Goal: Task Accomplishment & Management: Manage account settings

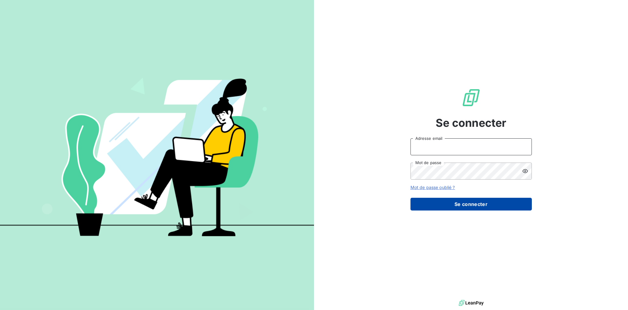
type input "[EMAIL_ADDRESS][DOMAIN_NAME]"
click at [513, 209] on button "Se connecter" at bounding box center [470, 204] width 121 height 13
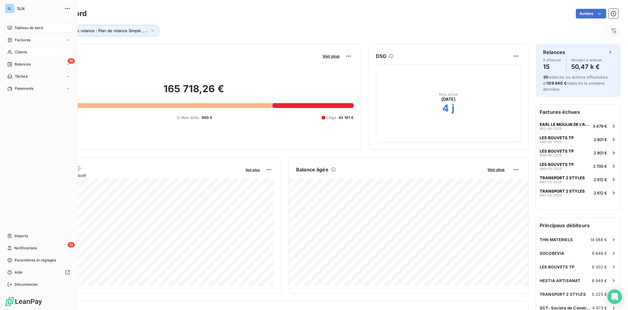
click at [25, 54] on span "Clients" at bounding box center [21, 51] width 12 height 5
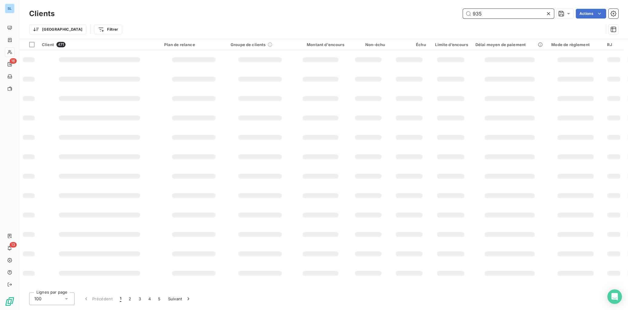
type input "935"
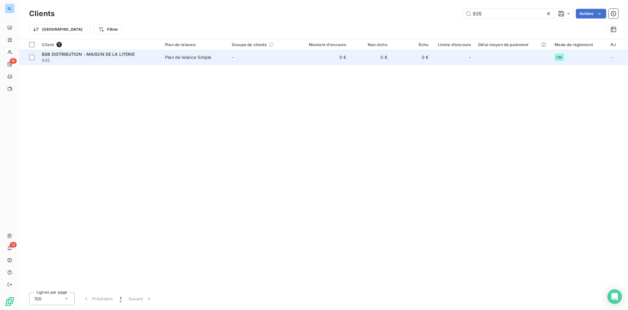
click at [79, 62] on span "935" at bounding box center [100, 60] width 116 height 6
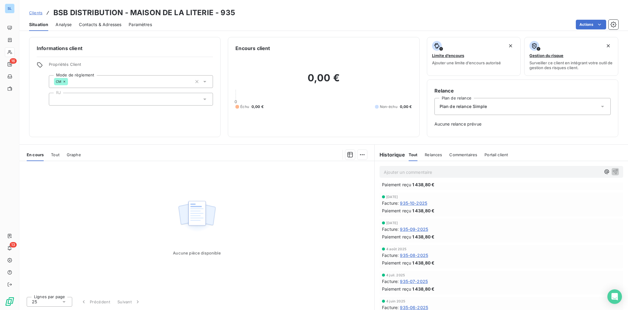
scroll to position [1010, 0]
click at [420, 201] on span "935-10-2025" at bounding box center [413, 201] width 27 height 6
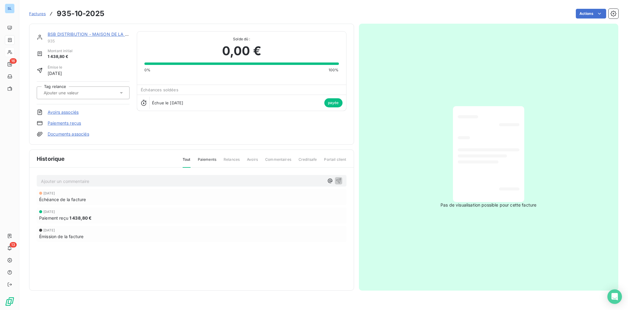
click at [51, 123] on link "Paiements reçus" at bounding box center [64, 123] width 33 height 6
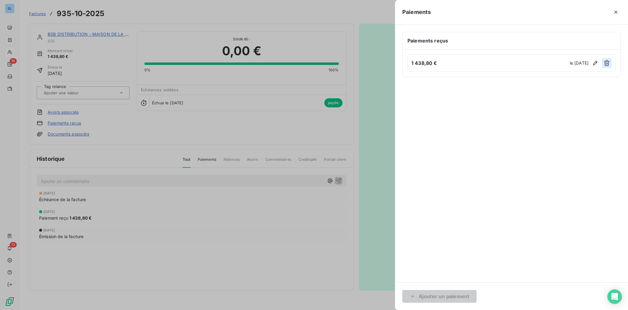
click at [605, 63] on icon "button" at bounding box center [606, 63] width 5 height 6
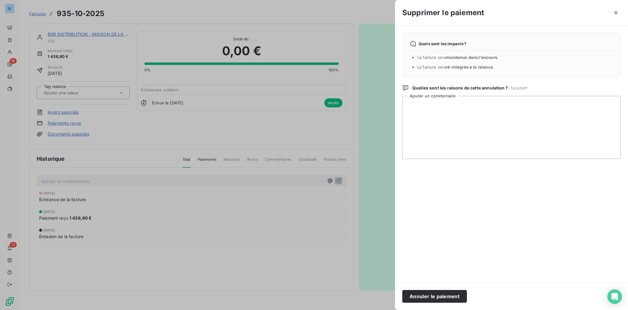
drag, startPoint x: 428, startPoint y: 291, endPoint x: 430, endPoint y: 295, distance: 4.1
click at [428, 292] on button "Annuler le paiement" at bounding box center [434, 296] width 65 height 13
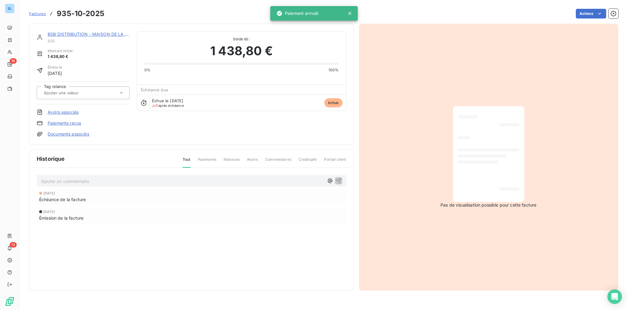
click at [70, 34] on link "BSB DISTRIBUTION - MAISON DE LA LITERIE" at bounding box center [94, 34] width 93 height 5
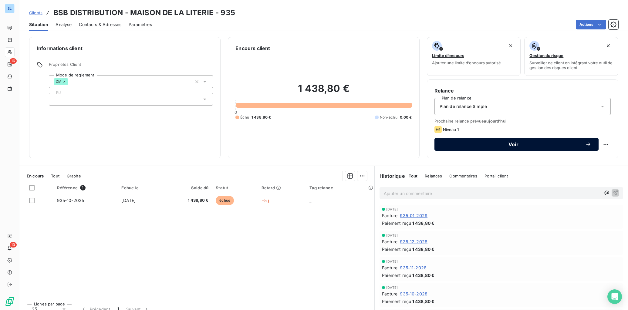
click at [545, 144] on span "Voir" at bounding box center [513, 144] width 143 height 5
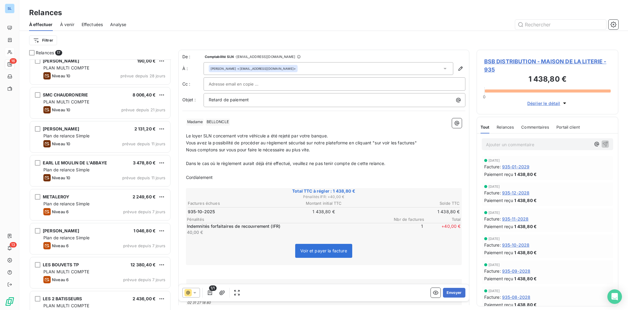
scroll to position [327, 0]
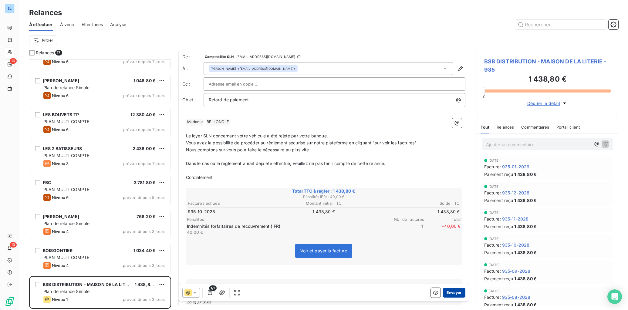
click at [461, 293] on button "Envoyer" at bounding box center [454, 293] width 22 height 10
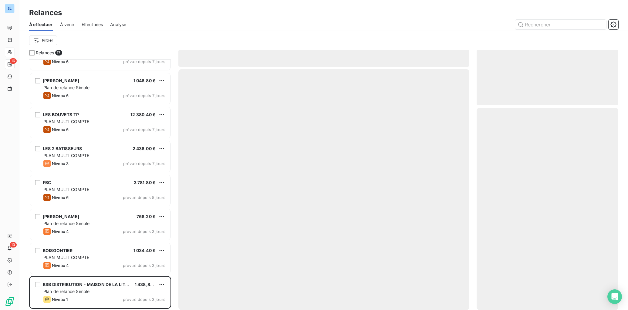
scroll to position [293, 0]
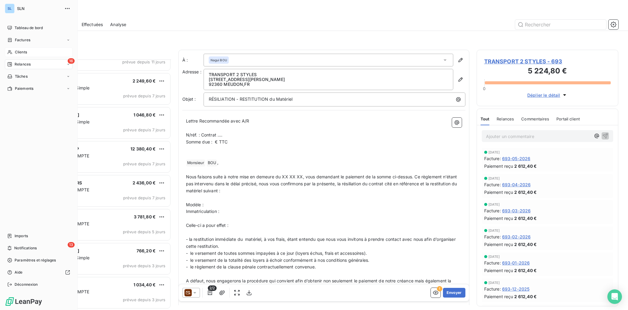
click at [19, 54] on span "Clients" at bounding box center [21, 51] width 12 height 5
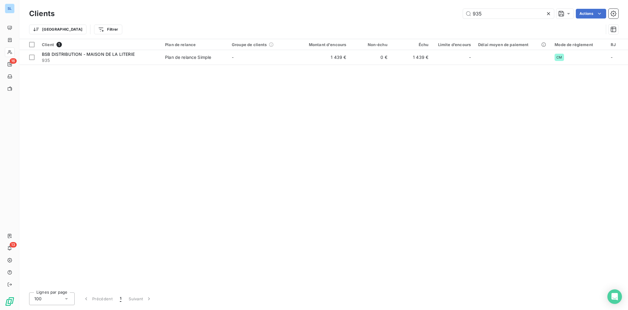
drag, startPoint x: 457, startPoint y: 13, endPoint x: 400, endPoint y: 7, distance: 57.1
click at [403, 9] on div "935 Actions" at bounding box center [340, 14] width 556 height 10
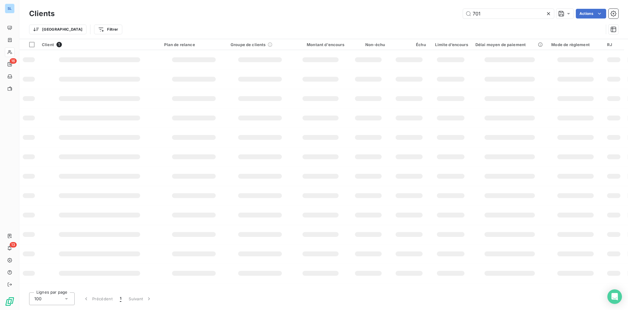
type input "701"
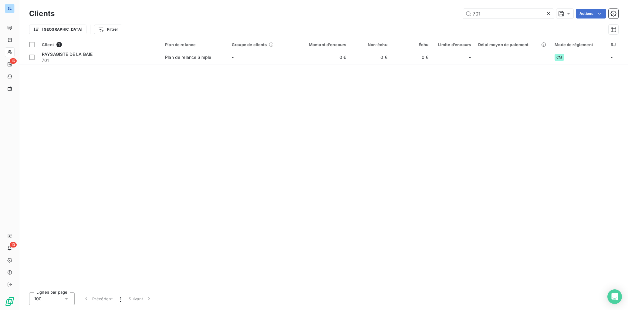
drag, startPoint x: 92, startPoint y: 60, endPoint x: 121, endPoint y: 69, distance: 30.0
click at [92, 60] on span "701" at bounding box center [100, 60] width 116 height 6
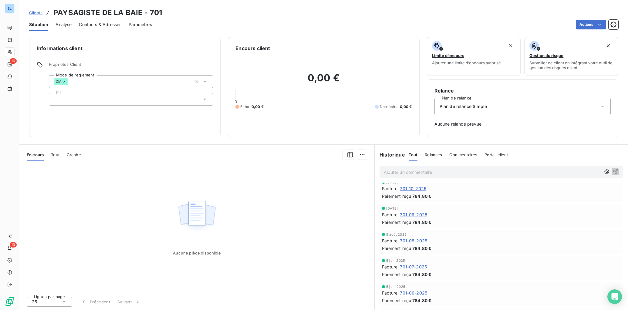
scroll to position [200, 0]
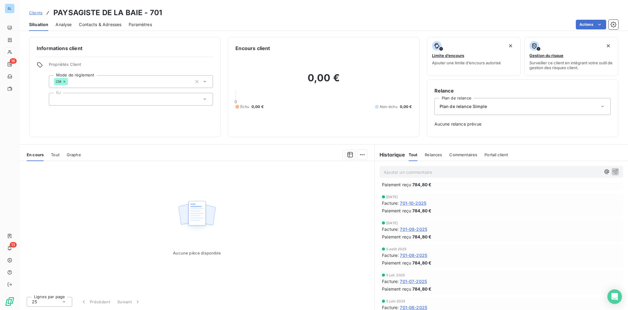
click at [410, 203] on span "701-10-2025" at bounding box center [413, 203] width 26 height 6
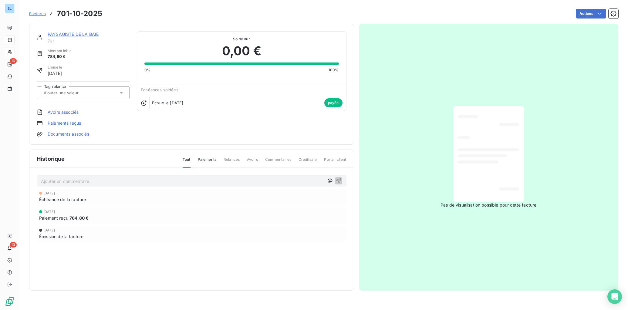
click at [76, 126] on link "Paiements reçus" at bounding box center [64, 123] width 33 height 6
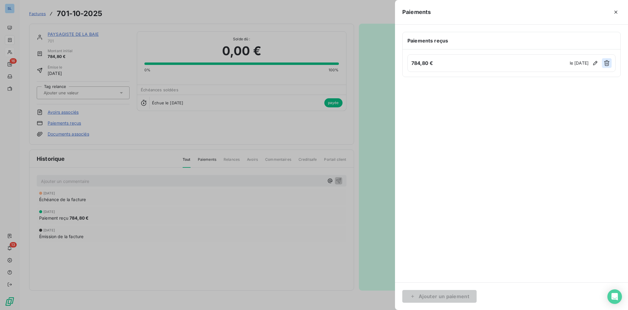
click at [605, 65] on icon "button" at bounding box center [606, 63] width 6 height 6
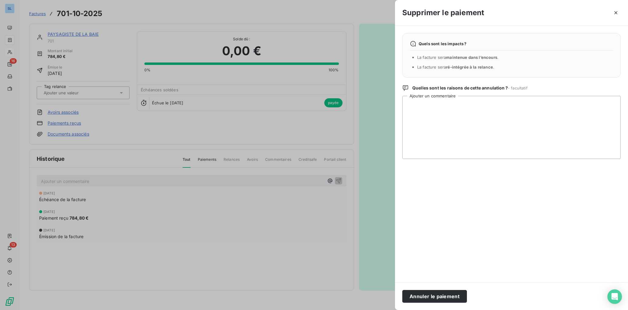
click at [454, 296] on button "Annuler le paiement" at bounding box center [434, 296] width 65 height 13
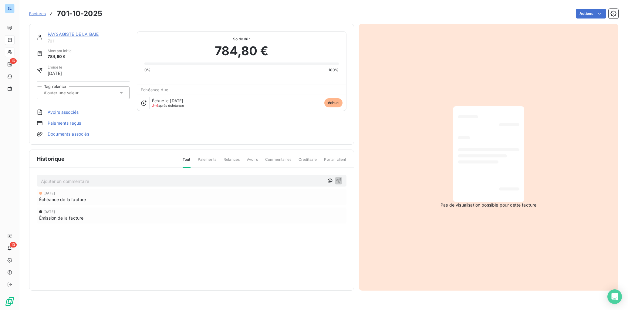
click at [88, 34] on link "PAYSAGISTE DE LA BAIE" at bounding box center [73, 34] width 51 height 5
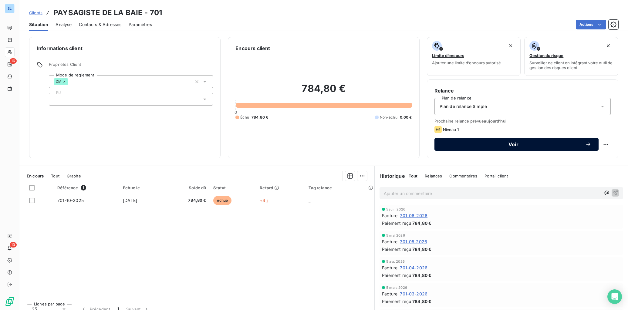
click at [525, 146] on span "Voir" at bounding box center [513, 144] width 143 height 5
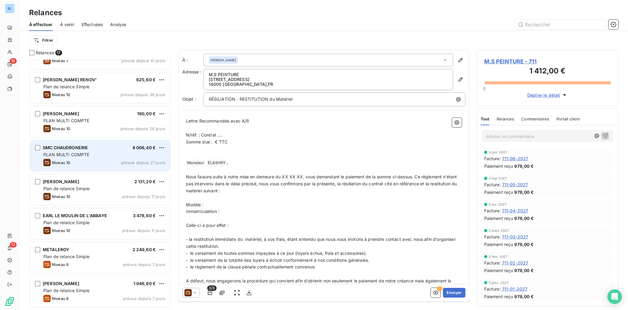
scroll to position [327, 0]
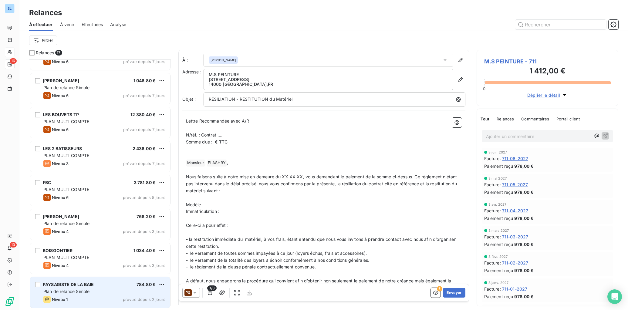
click at [107, 287] on div "PAYSAGISTE DE LA BAIE 784,80 €" at bounding box center [104, 284] width 122 height 5
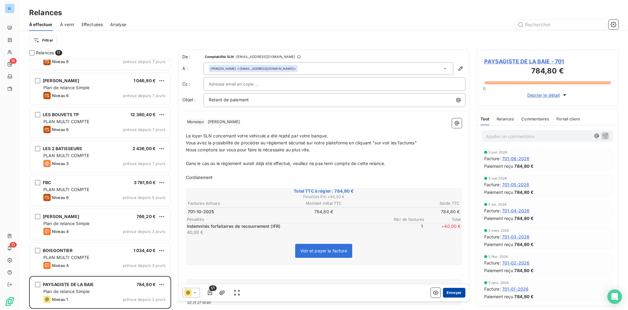
click at [459, 295] on button "Envoyer" at bounding box center [454, 293] width 22 height 10
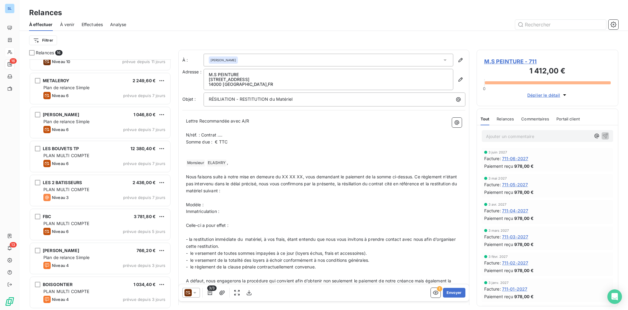
scroll to position [293, 0]
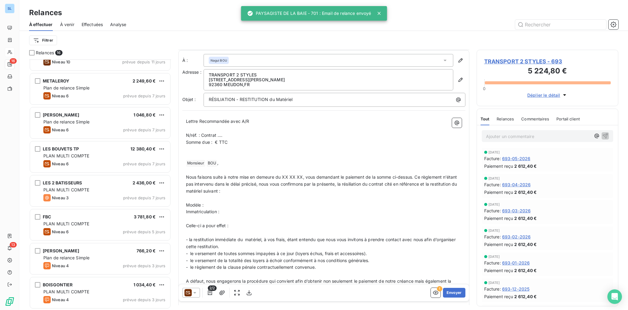
scroll to position [8, 0]
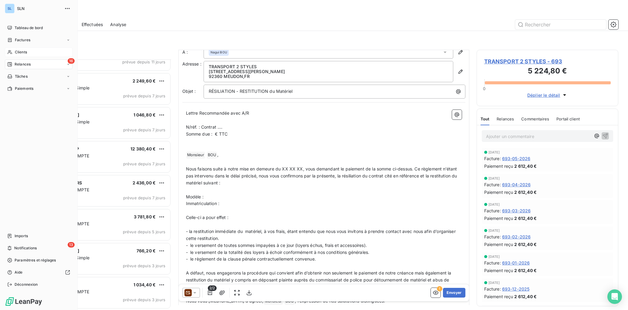
click at [19, 53] on span "Clients" at bounding box center [21, 51] width 12 height 5
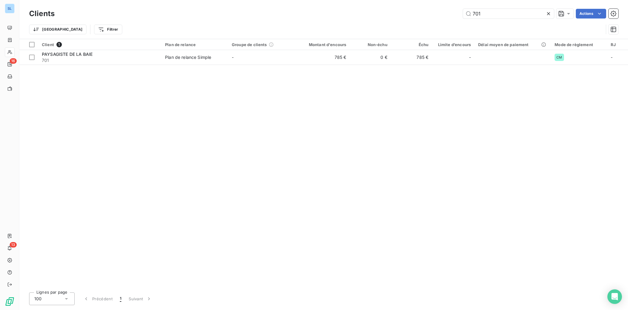
drag, startPoint x: 509, startPoint y: 14, endPoint x: 417, endPoint y: 8, distance: 92.7
click at [419, 10] on div "701 Actions" at bounding box center [340, 14] width 556 height 10
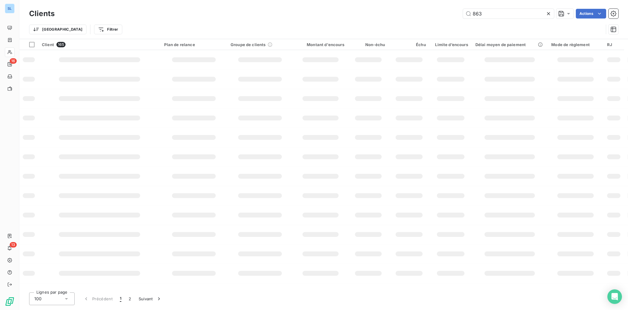
type input "863"
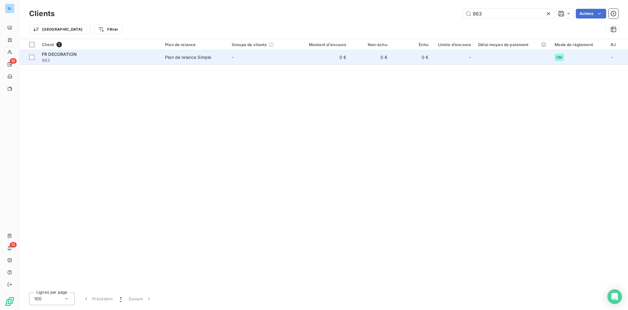
click at [107, 60] on span "863" at bounding box center [100, 60] width 116 height 6
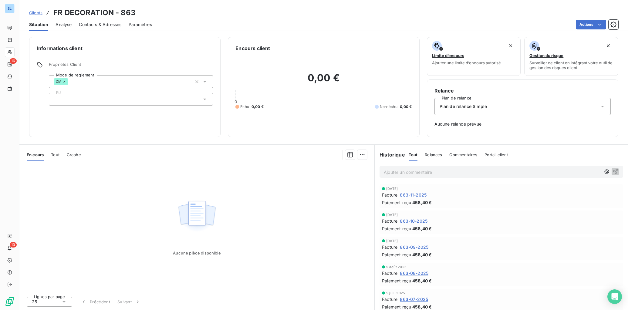
scroll to position [891, 0]
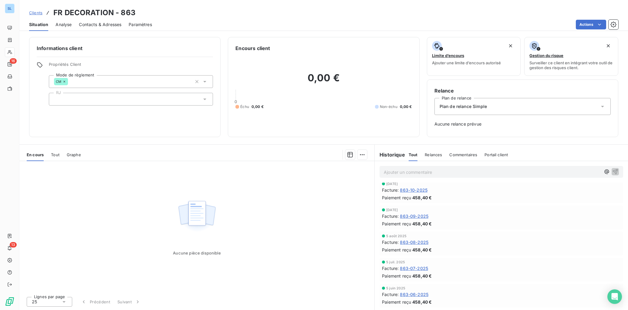
click at [417, 189] on span "863-10-2025" at bounding box center [414, 190] width 28 height 6
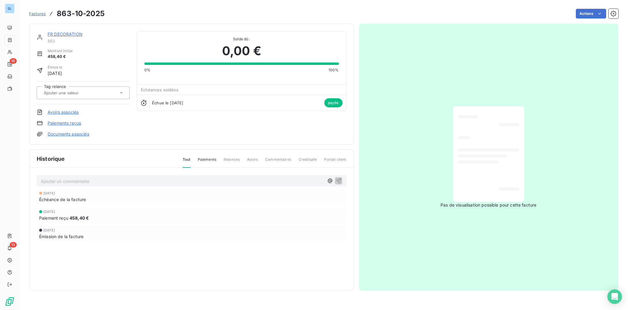
click at [72, 124] on link "Paiements reçus" at bounding box center [64, 123] width 33 height 6
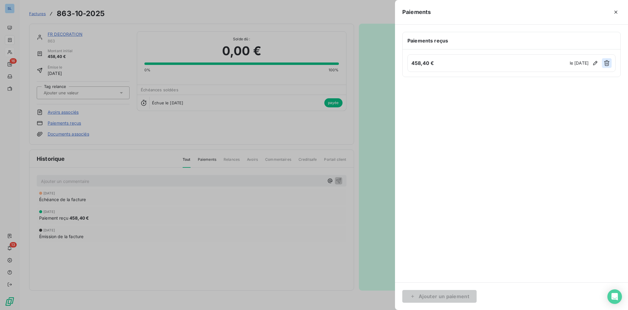
click at [607, 65] on icon "button" at bounding box center [606, 63] width 6 height 6
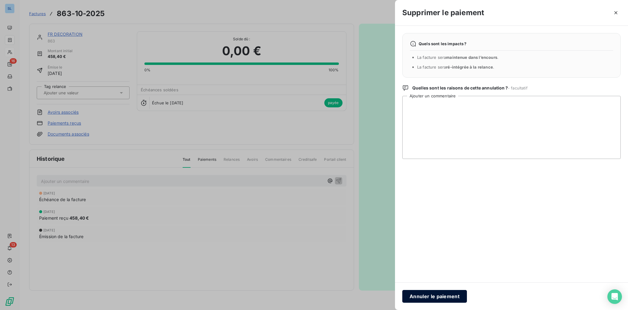
click at [418, 298] on button "Annuler le paiement" at bounding box center [434, 296] width 65 height 13
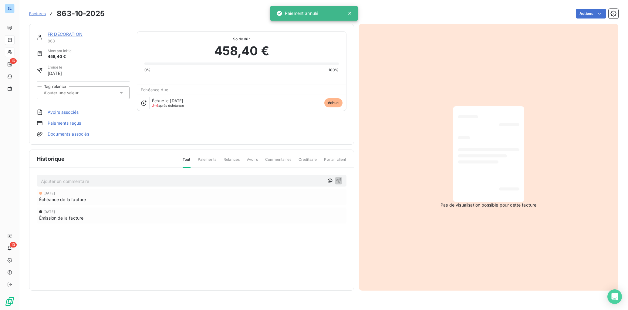
click at [73, 35] on link "FR DECORATION" at bounding box center [65, 34] width 35 height 5
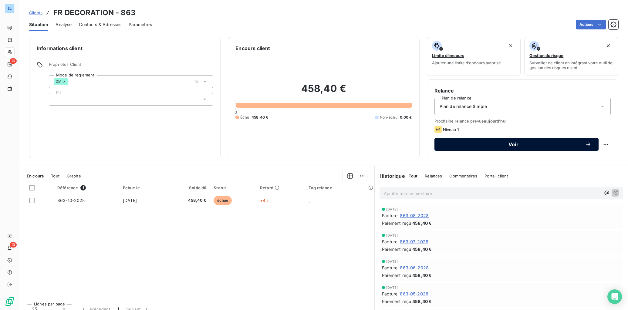
click at [557, 144] on span "Voir" at bounding box center [513, 144] width 143 height 5
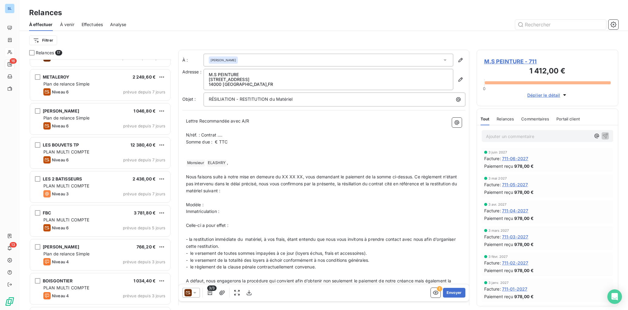
scroll to position [327, 0]
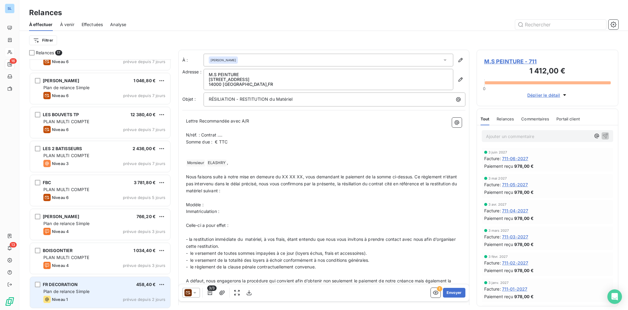
click at [91, 286] on div "FR DECORATION 458,40 €" at bounding box center [104, 284] width 122 height 5
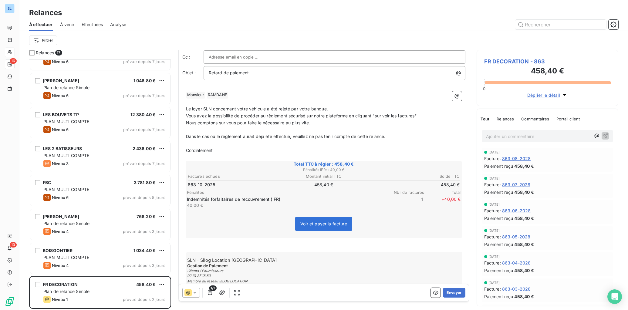
scroll to position [43, 0]
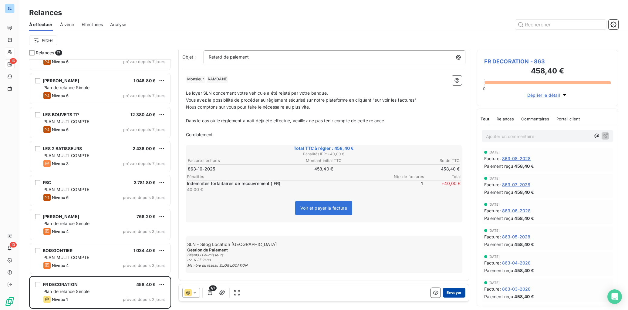
click at [456, 294] on button "Envoyer" at bounding box center [454, 293] width 22 height 10
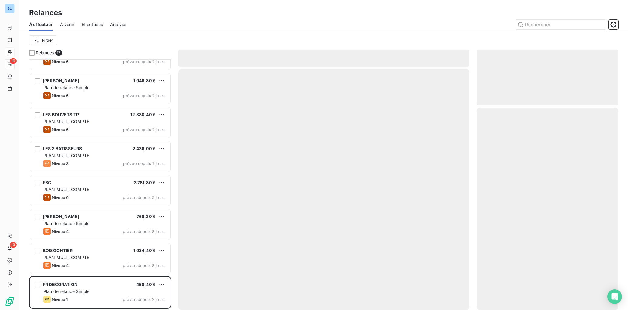
scroll to position [293, 0]
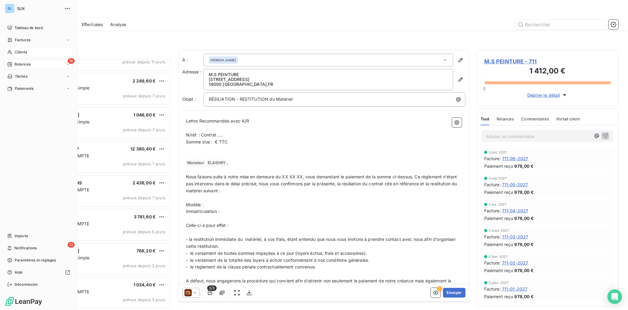
click at [15, 54] on div "Clients" at bounding box center [39, 52] width 68 height 10
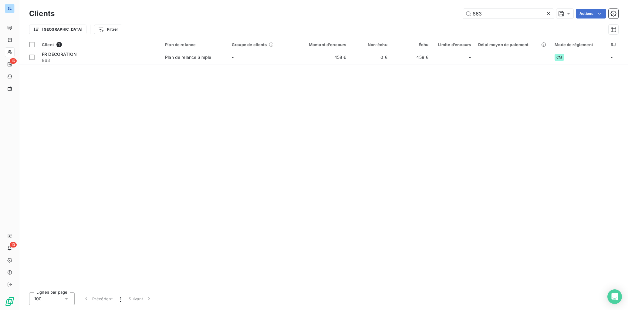
drag, startPoint x: 501, startPoint y: 12, endPoint x: 362, endPoint y: 2, distance: 139.0
click at [362, 2] on div "Clients 863 Actions Trier Filtrer" at bounding box center [323, 19] width 608 height 39
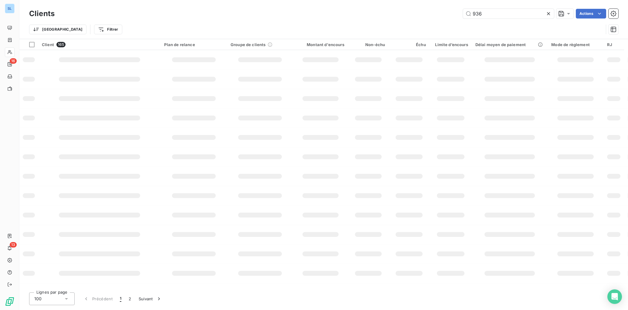
type input "936"
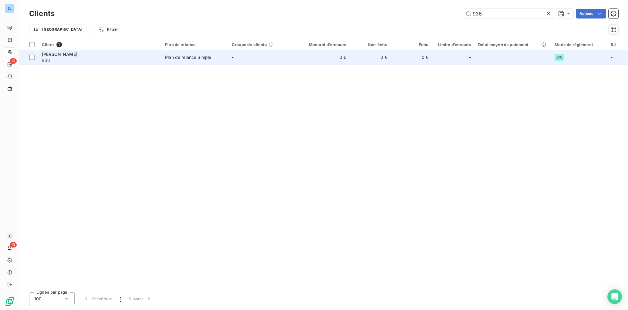
click at [53, 58] on span "936" at bounding box center [100, 60] width 116 height 6
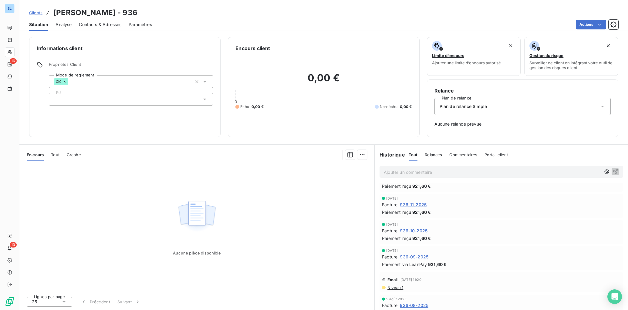
scroll to position [509, 0]
click at [409, 233] on span "936-10-2025" at bounding box center [414, 233] width 28 height 6
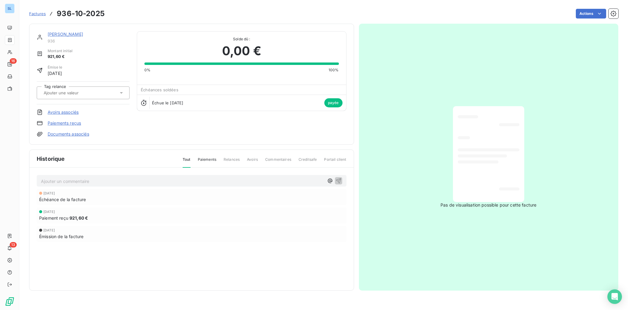
click at [63, 122] on link "Paiements reçus" at bounding box center [64, 123] width 33 height 6
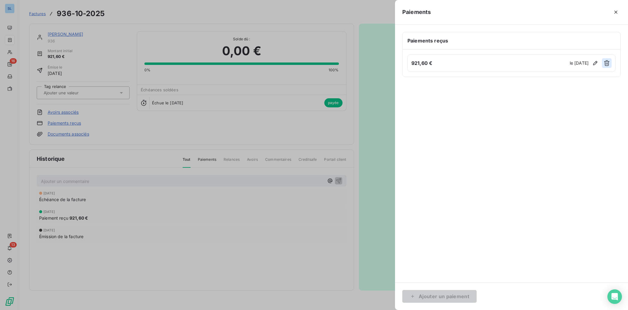
click at [605, 62] on icon "button" at bounding box center [606, 63] width 6 height 6
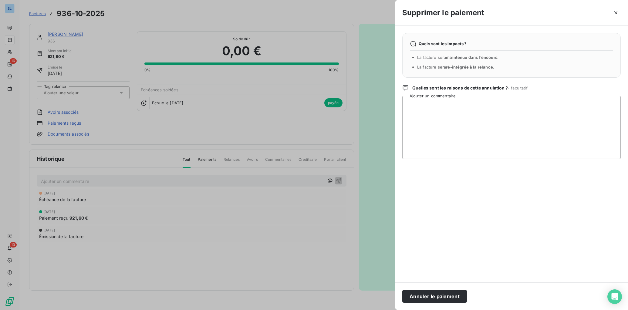
drag, startPoint x: 434, startPoint y: 295, endPoint x: 253, endPoint y: 258, distance: 184.7
click at [434, 295] on button "Annuler le paiement" at bounding box center [434, 296] width 65 height 13
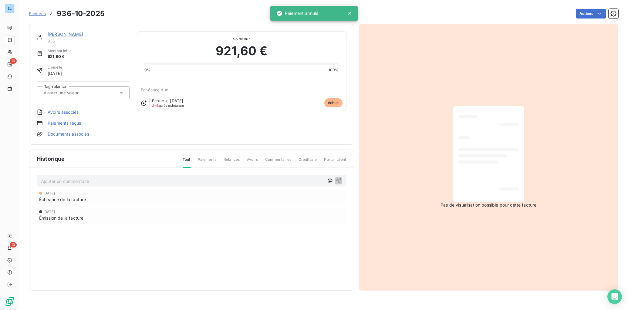
click at [62, 33] on link "[PERSON_NAME]" at bounding box center [65, 34] width 35 height 5
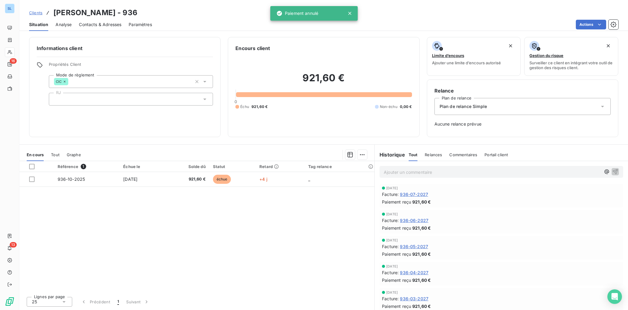
drag, startPoint x: 191, startPoint y: 244, endPoint x: 180, endPoint y: 242, distance: 10.8
click at [190, 244] on div "Référence 1 Échue le Solde dû Statut Retard Tag relance 936-10-2025 [DATE] 921,…" at bounding box center [196, 226] width 355 height 131
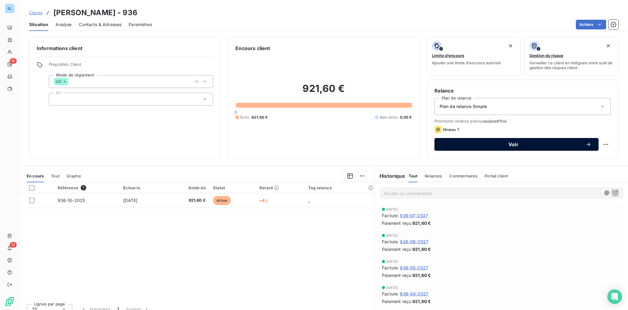
click at [533, 143] on span "Voir" at bounding box center [513, 144] width 143 height 5
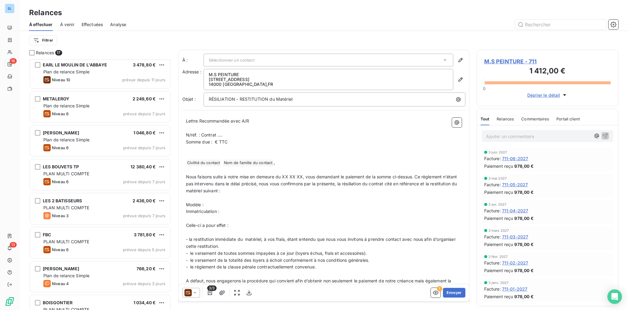
scroll to position [327, 0]
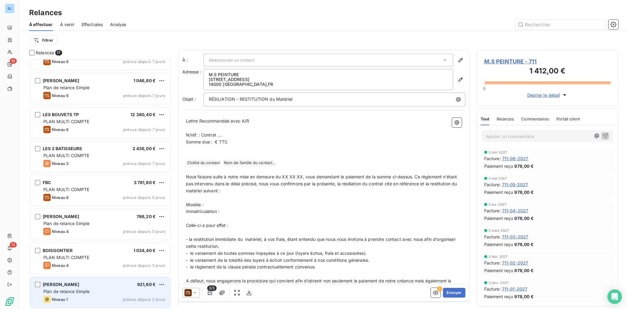
click at [85, 286] on div "ALLAIS MATTHIEU 921,60 €" at bounding box center [104, 284] width 122 height 5
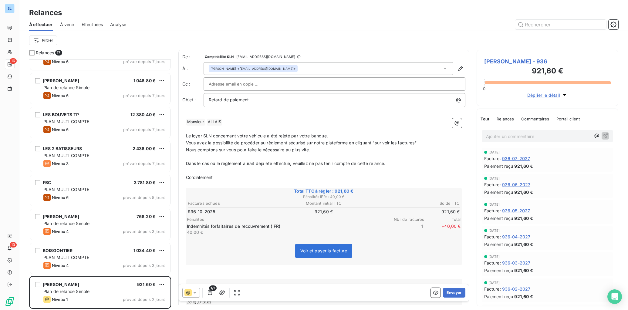
click at [417, 266] on p "﻿" at bounding box center [324, 268] width 276 height 7
click at [455, 295] on button "Envoyer" at bounding box center [454, 293] width 22 height 10
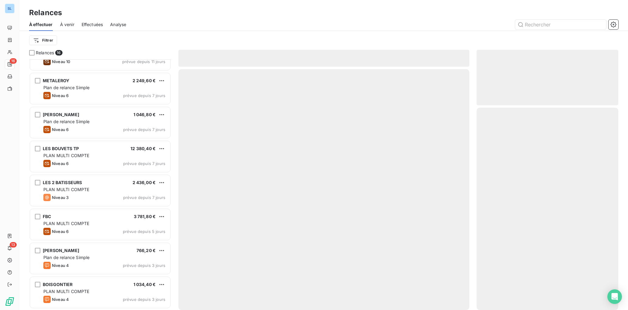
scroll to position [293, 0]
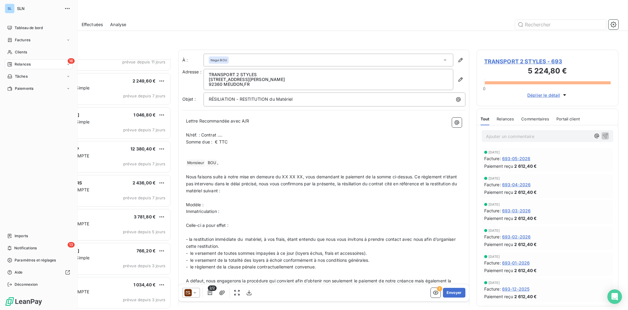
drag, startPoint x: 22, startPoint y: 51, endPoint x: 75, endPoint y: 61, distance: 53.7
click at [22, 51] on span "Clients" at bounding box center [21, 51] width 12 height 5
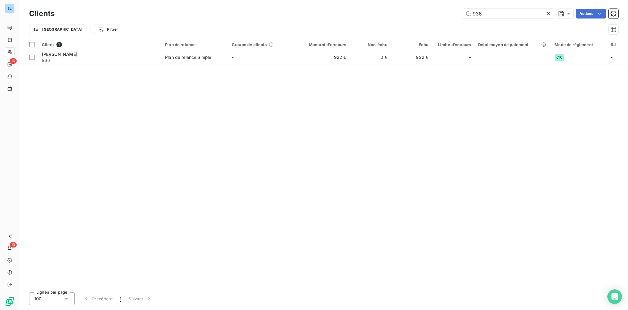
drag, startPoint x: 471, startPoint y: 11, endPoint x: 421, endPoint y: 10, distance: 50.3
click at [424, 10] on div "936 Actions" at bounding box center [340, 14] width 556 height 10
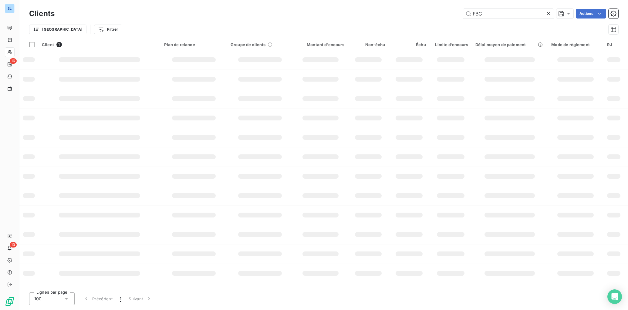
type input "FBC"
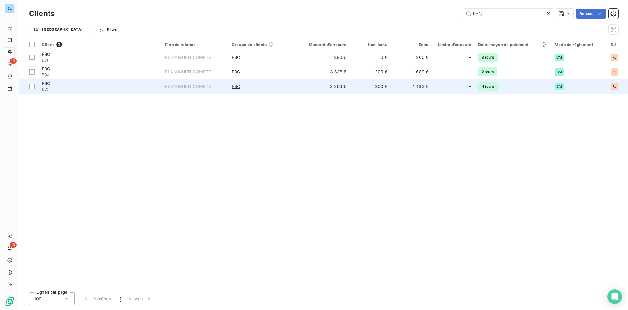
click at [70, 90] on span "675" at bounding box center [100, 89] width 116 height 6
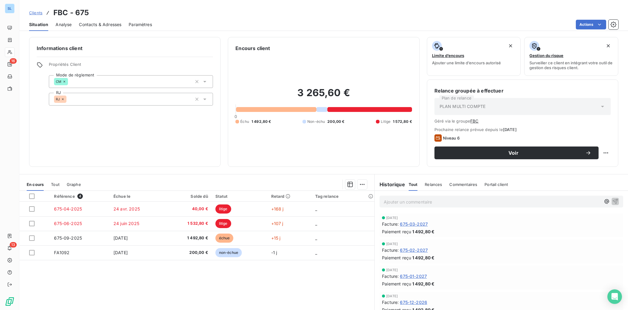
click at [37, 12] on span "Clients" at bounding box center [35, 12] width 13 height 5
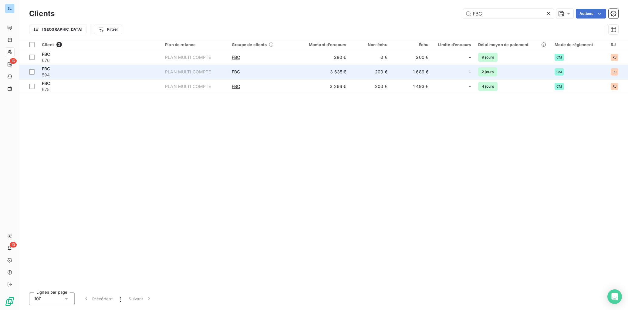
click at [70, 72] on span "594" at bounding box center [100, 75] width 116 height 6
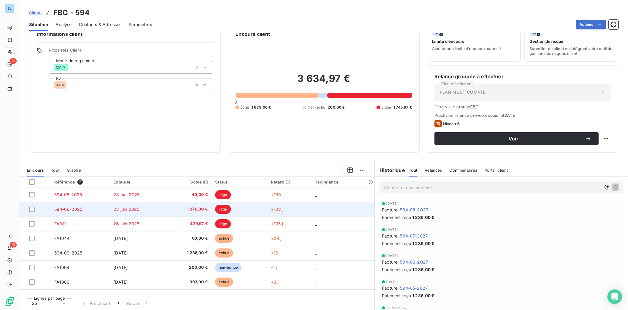
scroll to position [16, 0]
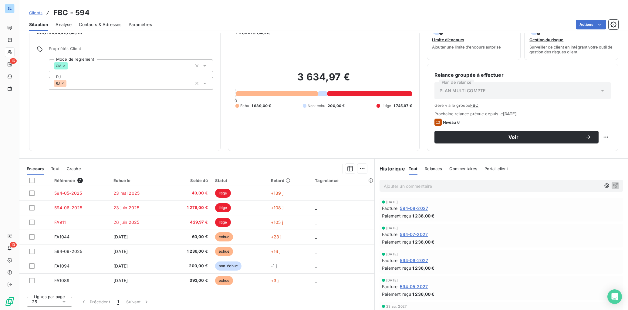
click at [414, 187] on p "Ajouter un commentaire ﻿" at bounding box center [492, 186] width 217 height 8
drag, startPoint x: 613, startPoint y: 186, endPoint x: 598, endPoint y: 226, distance: 42.7
click at [613, 186] on icon "button" at bounding box center [615, 185] width 6 height 6
click at [464, 170] on span "Commentaires" at bounding box center [463, 168] width 28 height 5
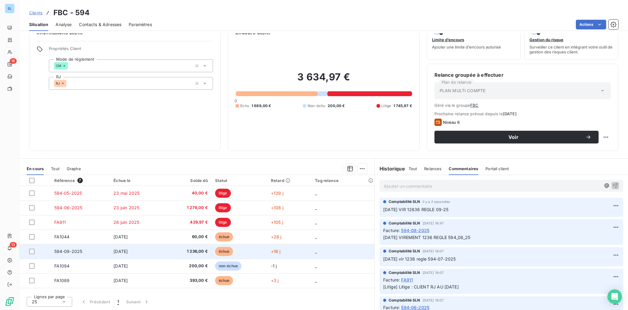
click at [153, 253] on td "[DATE]" at bounding box center [137, 251] width 55 height 15
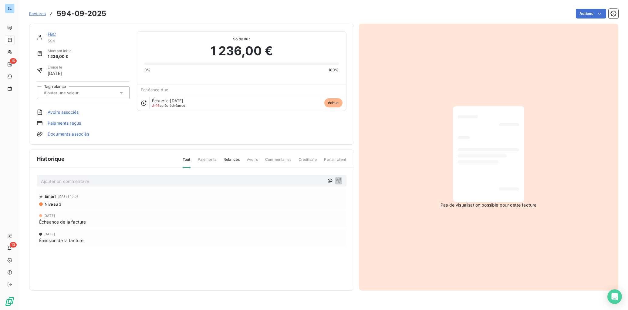
click at [65, 125] on link "Paiements reçus" at bounding box center [64, 123] width 33 height 6
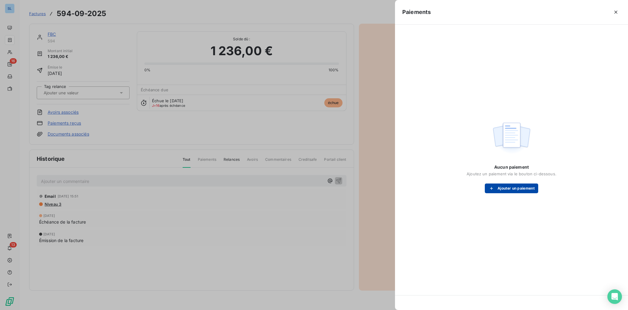
click at [515, 189] on button "Ajouter un paiement" at bounding box center [511, 188] width 53 height 10
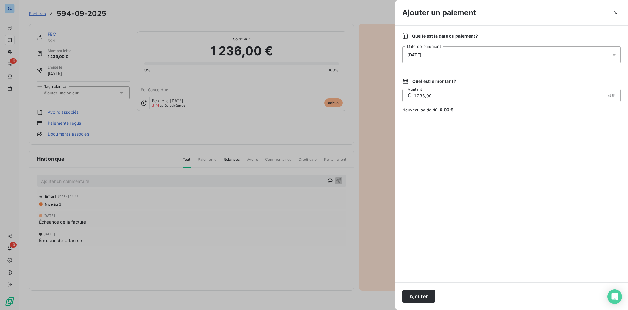
click at [409, 54] on span "[DATE]" at bounding box center [414, 54] width 14 height 5
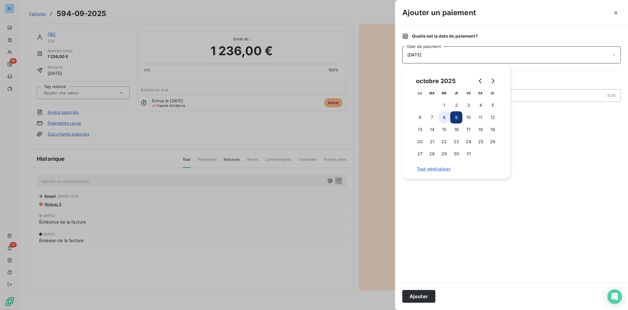
click at [447, 118] on button "8" at bounding box center [444, 117] width 12 height 12
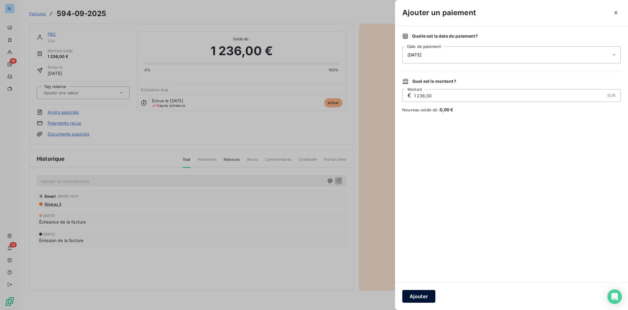
drag, startPoint x: 425, startPoint y: 297, endPoint x: 429, endPoint y: 297, distance: 4.6
click at [425, 297] on button "Ajouter" at bounding box center [418, 296] width 33 height 13
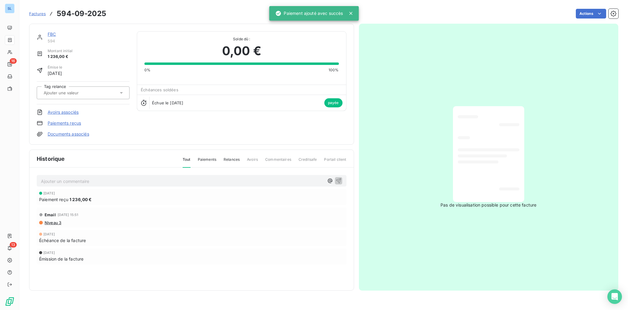
click at [54, 35] on link "FBC" at bounding box center [52, 34] width 8 height 5
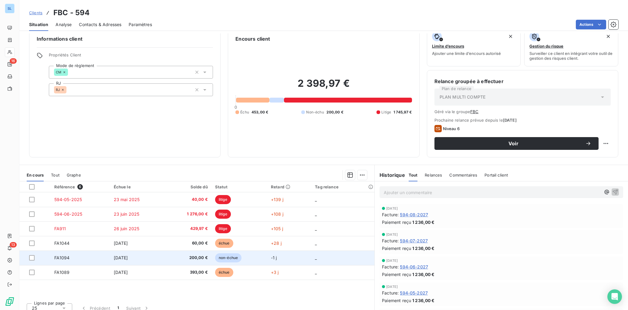
scroll to position [16, 0]
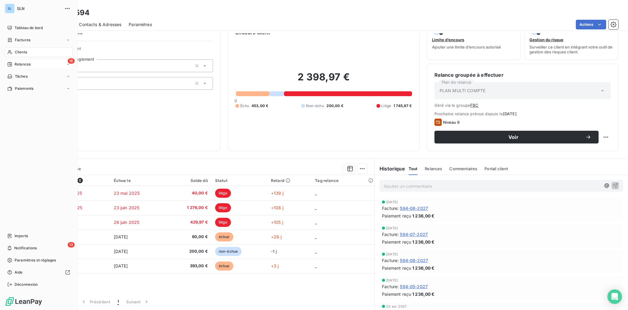
click at [18, 66] on span "Relances" at bounding box center [23, 64] width 16 height 5
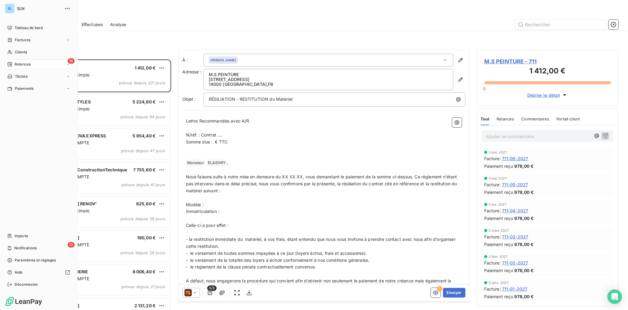
scroll to position [250, 142]
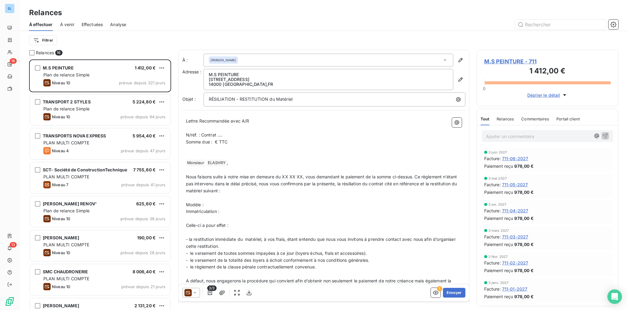
click at [221, 23] on div at bounding box center [375, 25] width 485 height 10
click at [49, 39] on html "SL 16 13 Relances À effectuer À venir Effectuées Analyse Filtrer Relances 16 M.…" at bounding box center [314, 155] width 628 height 310
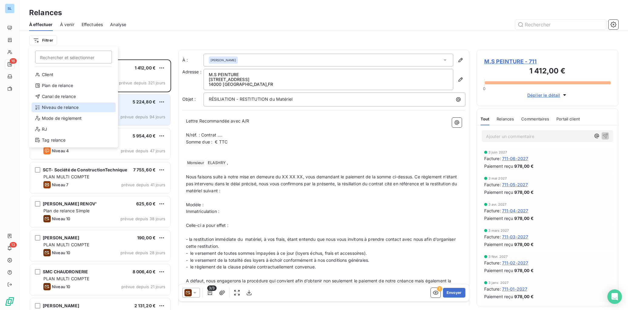
drag, startPoint x: 50, startPoint y: 105, endPoint x: 67, endPoint y: 98, distance: 18.1
click at [50, 105] on div "Niveau de relance" at bounding box center [74, 107] width 84 height 10
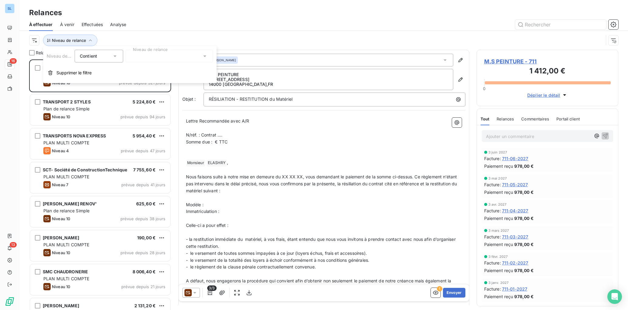
click at [149, 60] on div at bounding box center [169, 56] width 87 height 13
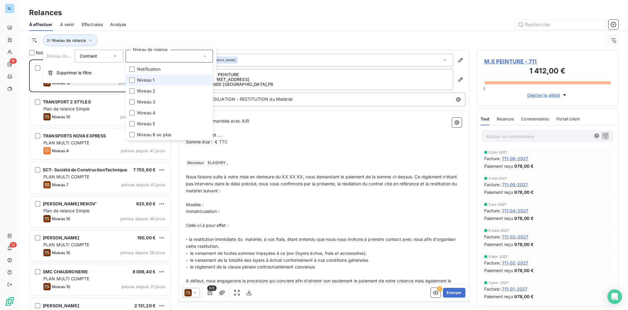
drag, startPoint x: 133, startPoint y: 81, endPoint x: 131, endPoint y: 84, distance: 3.5
click at [133, 81] on div at bounding box center [131, 79] width 5 height 5
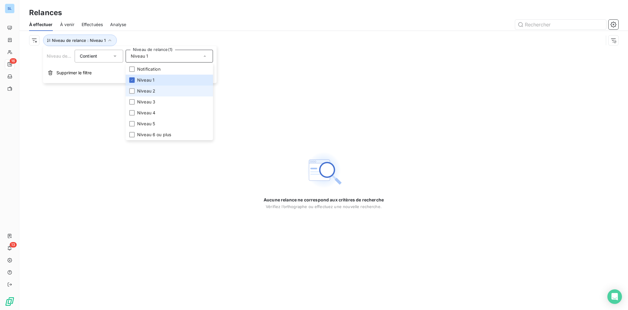
drag, startPoint x: 131, startPoint y: 91, endPoint x: 131, endPoint y: 96, distance: 4.2
click at [131, 91] on div at bounding box center [131, 90] width 5 height 5
click at [131, 103] on div at bounding box center [131, 101] width 5 height 5
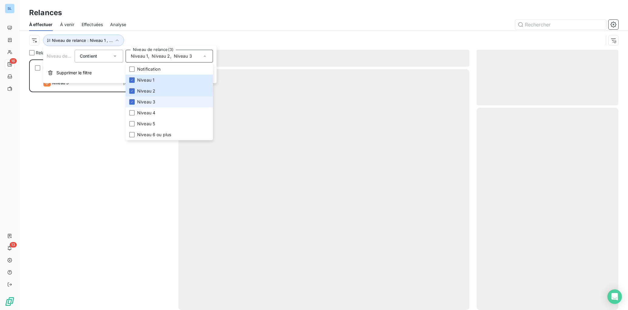
scroll to position [250, 142]
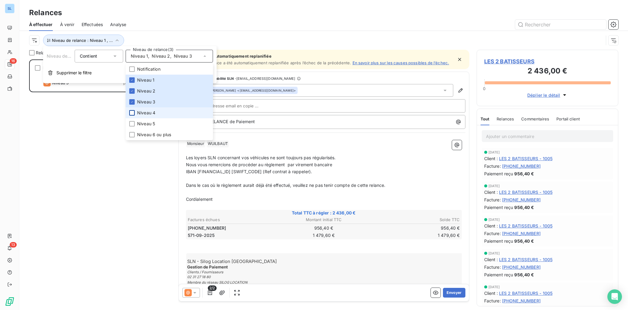
click at [132, 112] on div at bounding box center [131, 112] width 5 height 5
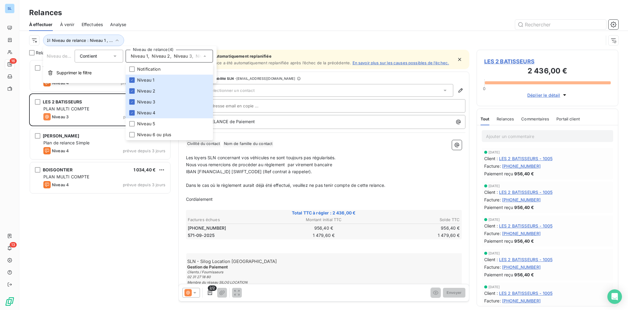
click at [213, 25] on div at bounding box center [375, 25] width 485 height 10
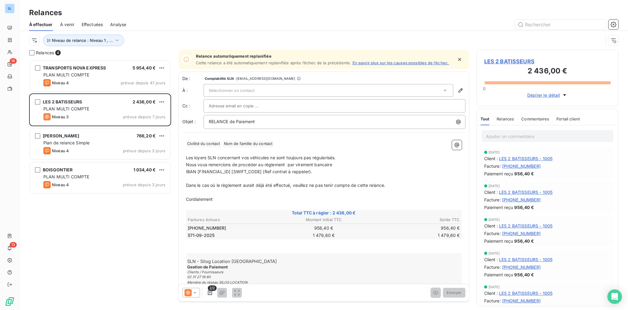
click at [94, 23] on span "Effectuées" at bounding box center [93, 25] width 22 height 6
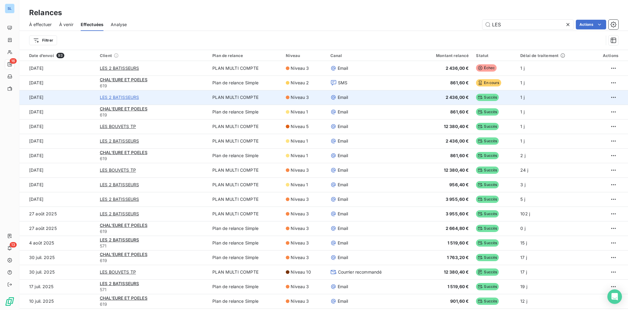
type input "LES"
click at [119, 96] on span "LES 2 BATISSEURS" at bounding box center [119, 97] width 39 height 6
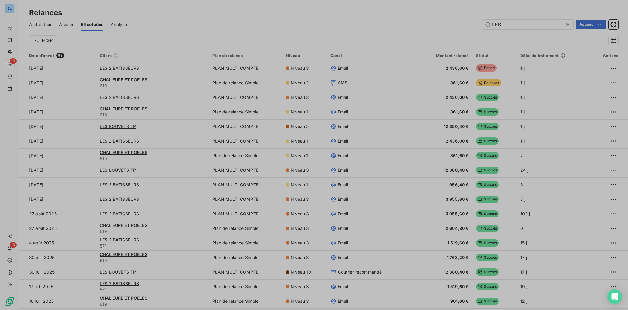
type input "LES 2 BATISSEURS"
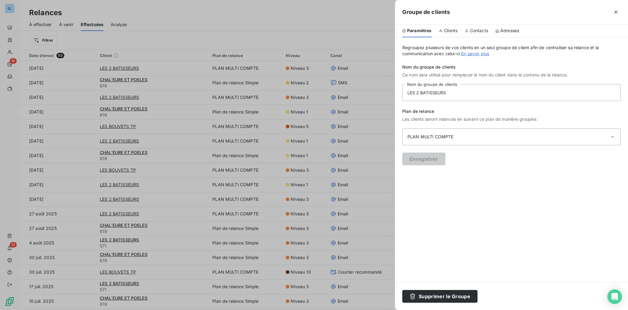
click at [481, 29] on span "Contacts" at bounding box center [479, 31] width 18 height 6
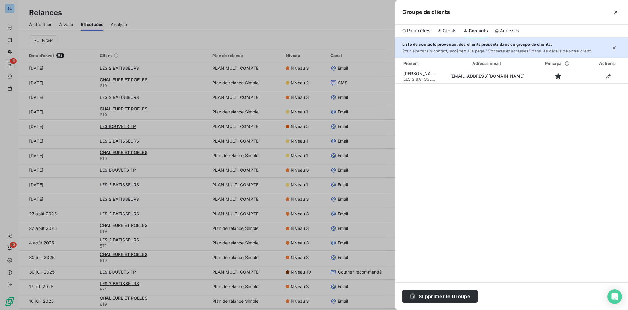
click at [136, 69] on div at bounding box center [314, 155] width 628 height 310
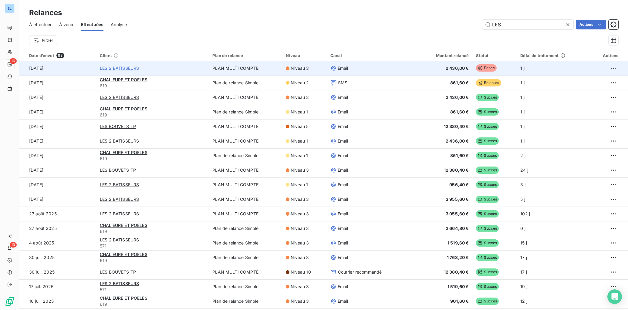
click at [132, 70] on span "LES 2 BATISSEURS" at bounding box center [119, 68] width 39 height 6
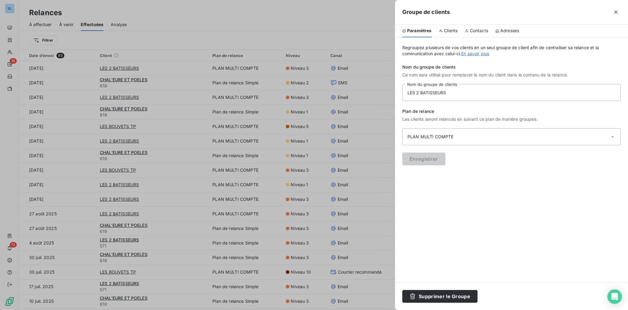
click at [444, 31] on span "Clients" at bounding box center [451, 31] width 14 height 6
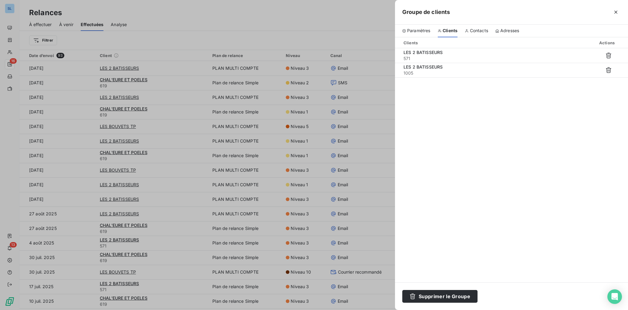
click at [483, 32] on span "Contacts" at bounding box center [479, 31] width 18 height 6
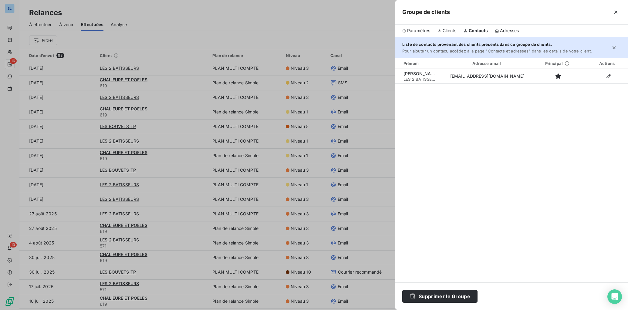
click at [230, 31] on div at bounding box center [314, 155] width 628 height 310
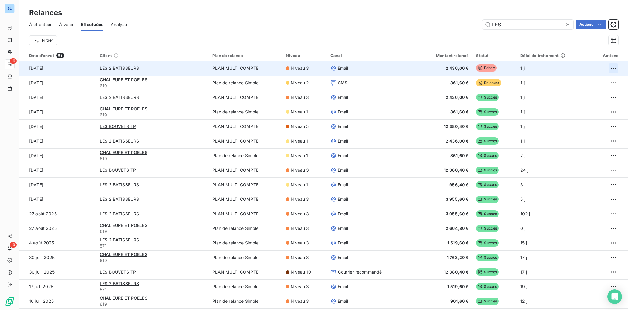
click at [609, 66] on html "SL 16 13 Relances À effectuer À venir Effectuées Analyse LES Actions Filtrer Da…" at bounding box center [314, 155] width 628 height 310
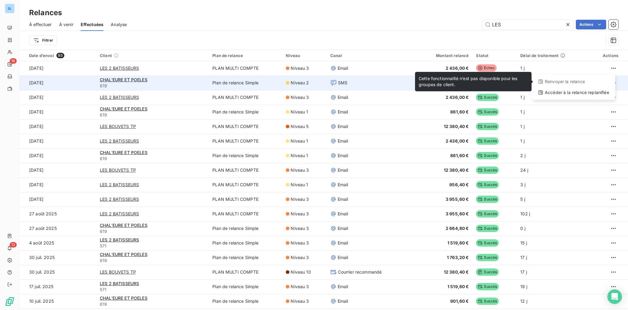
click at [575, 82] on div "Renvoyer la relance" at bounding box center [573, 82] width 78 height 10
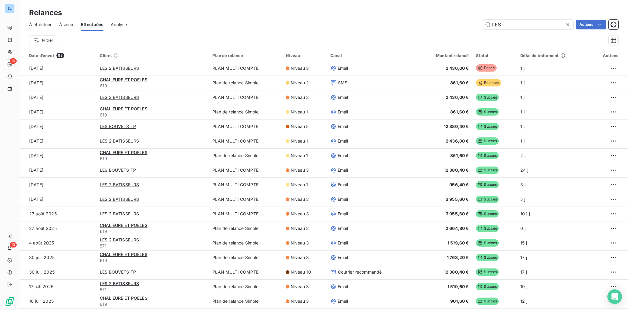
click at [609, 69] on html "SL 16 13 Relances À effectuer À venir Effectuées Analyse LES Actions Filtrer Da…" at bounding box center [314, 155] width 628 height 310
drag, startPoint x: 568, startPoint y: 24, endPoint x: 554, endPoint y: 24, distance: 13.3
click at [568, 24] on html "SL 16 13 Relances À effectuer À venir Effectuées Analyse LES Actions Filtrer Da…" at bounding box center [314, 155] width 628 height 310
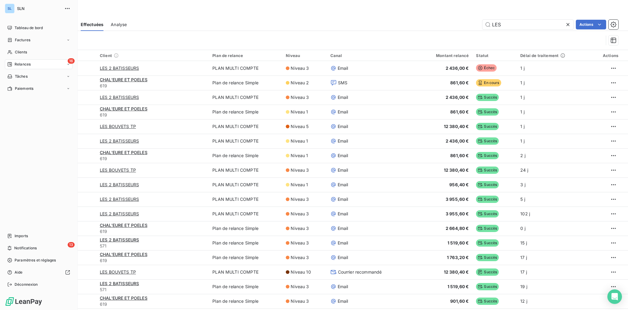
click at [18, 51] on span "Clients" at bounding box center [21, 51] width 12 height 5
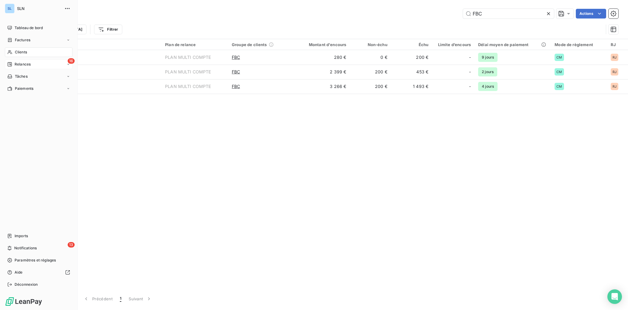
click at [18, 66] on span "Relances" at bounding box center [23, 64] width 16 height 5
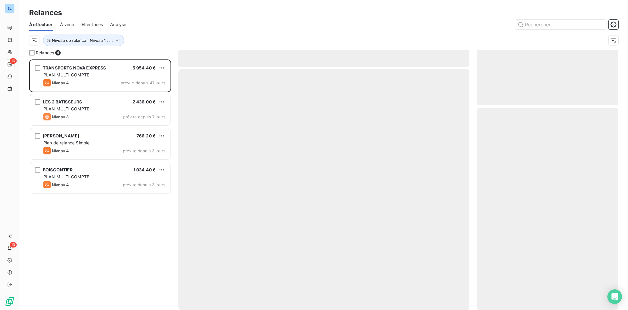
scroll to position [250, 142]
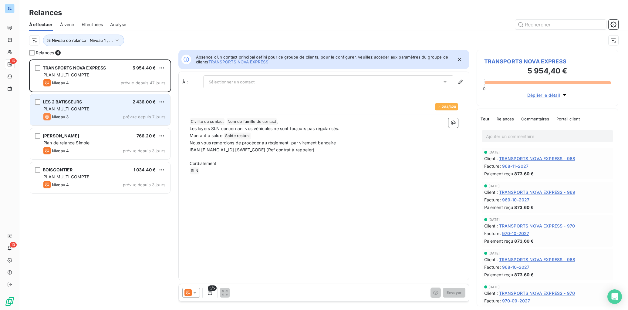
click at [60, 110] on span "PLAN MULTI COMPTE" at bounding box center [66, 108] width 46 height 5
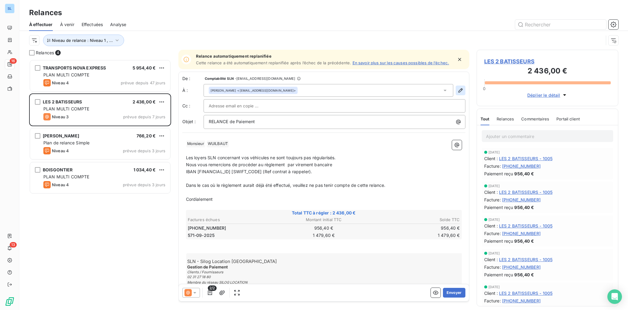
click at [460, 90] on icon "button" at bounding box center [460, 90] width 6 height 6
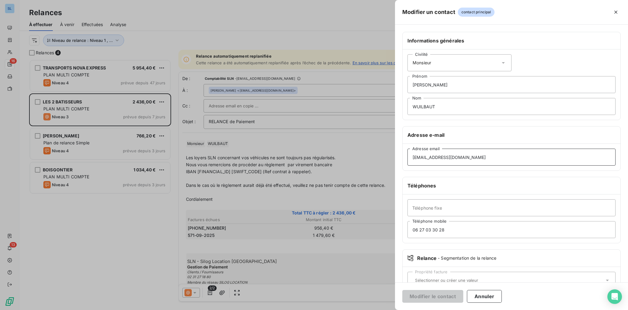
drag, startPoint x: 466, startPoint y: 157, endPoint x: 368, endPoint y: 153, distance: 98.6
click at [368, 310] on div "Modifier un contact contact principal Informations générales Civilité Monsieur …" at bounding box center [314, 310] width 628 height 0
paste input "[PERSON_NAME]."
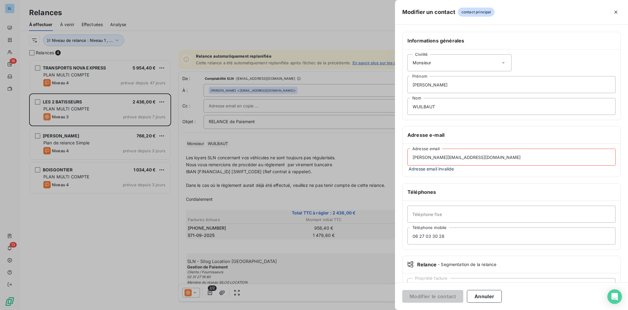
drag, startPoint x: 423, startPoint y: 158, endPoint x: 446, endPoint y: 179, distance: 31.2
click at [423, 158] on input "[PERSON_NAME][EMAIL_ADDRESS][DOMAIN_NAME]" at bounding box center [511, 157] width 208 height 17
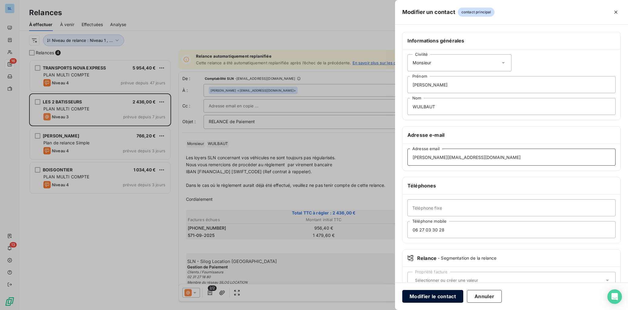
type input "[PERSON_NAME][EMAIL_ADDRESS][DOMAIN_NAME]"
click at [443, 296] on button "Modifier le contact" at bounding box center [432, 296] width 61 height 13
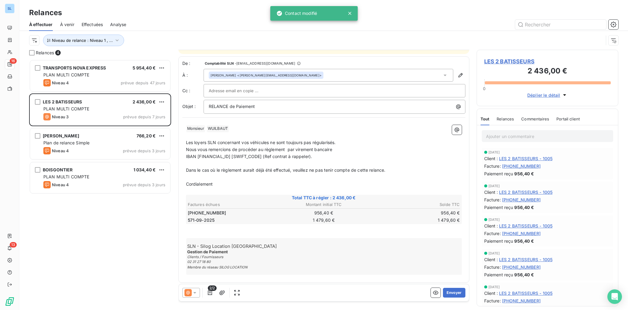
scroll to position [17, 0]
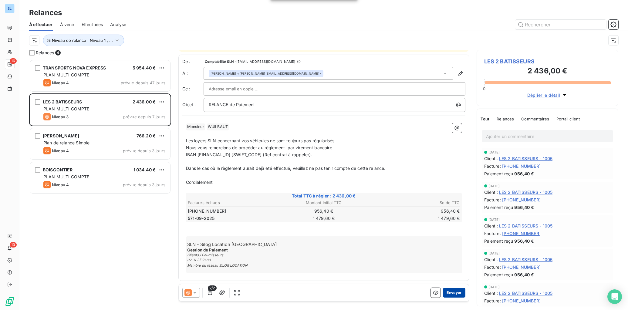
click at [461, 293] on button "Envoyer" at bounding box center [454, 293] width 22 height 10
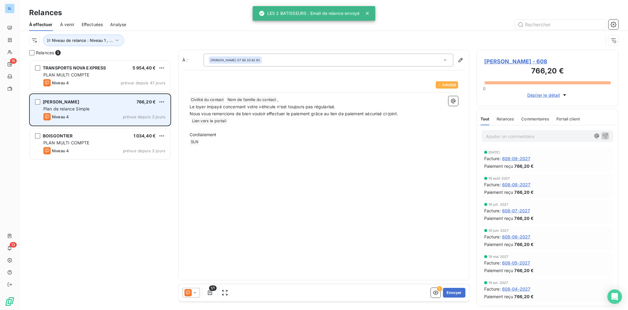
click at [92, 111] on div "Plan de relance Simple" at bounding box center [104, 109] width 122 height 6
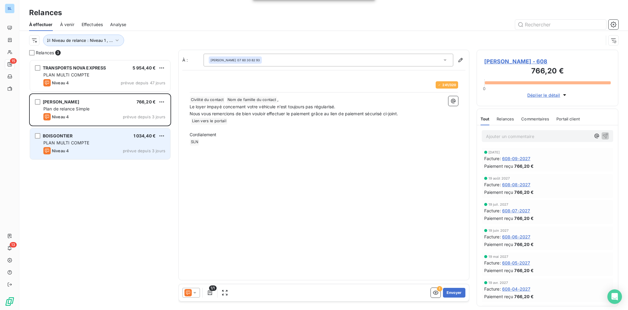
click at [90, 148] on div "Niveau 4 prévue depuis 3 jours" at bounding box center [104, 150] width 122 height 7
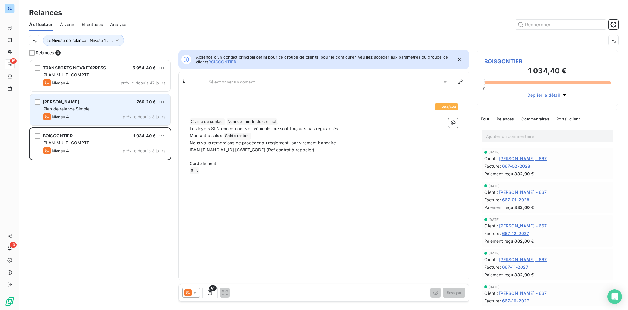
drag, startPoint x: 87, startPoint y: 113, endPoint x: 93, endPoint y: 120, distance: 9.1
click at [87, 113] on div "Niveau 4 prévue depuis 3 jours" at bounding box center [104, 116] width 122 height 7
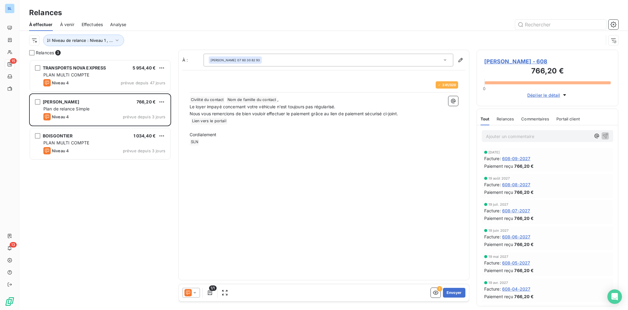
click at [193, 295] on icon at bounding box center [195, 293] width 6 height 6
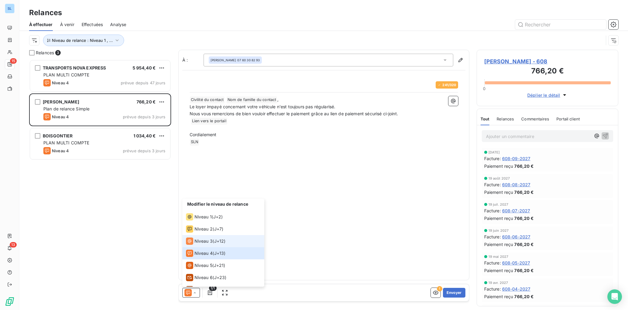
click at [200, 244] on span "Niveau 3" at bounding box center [203, 241] width 18 height 6
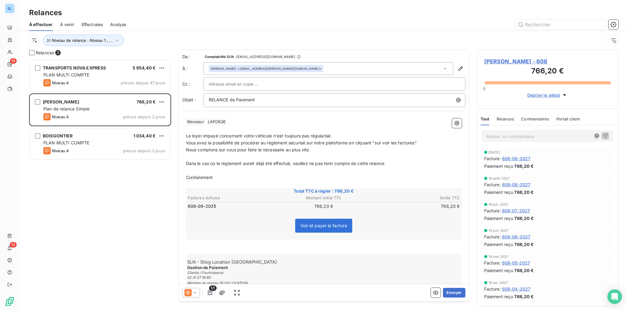
click at [509, 61] on span "[PERSON_NAME] - 608" at bounding box center [547, 61] width 127 height 8
